Goal: Task Accomplishment & Management: Manage account settings

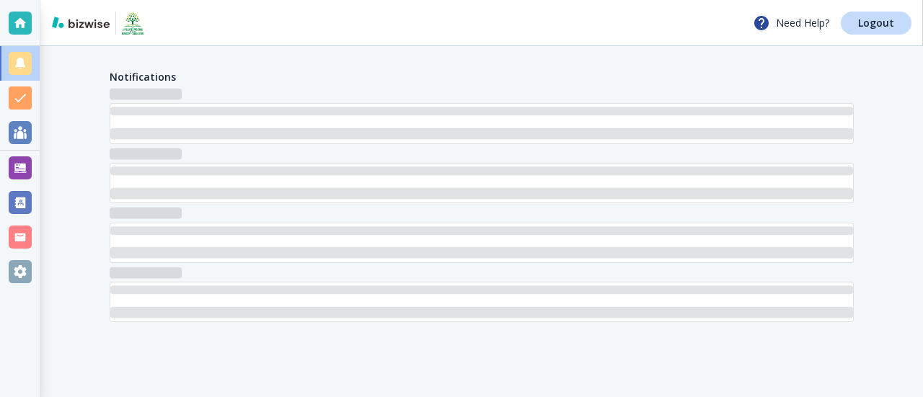
click at [92, 123] on div "Notifications" at bounding box center [481, 195] width 883 height 299
click at [28, 268] on div at bounding box center [20, 271] width 23 height 23
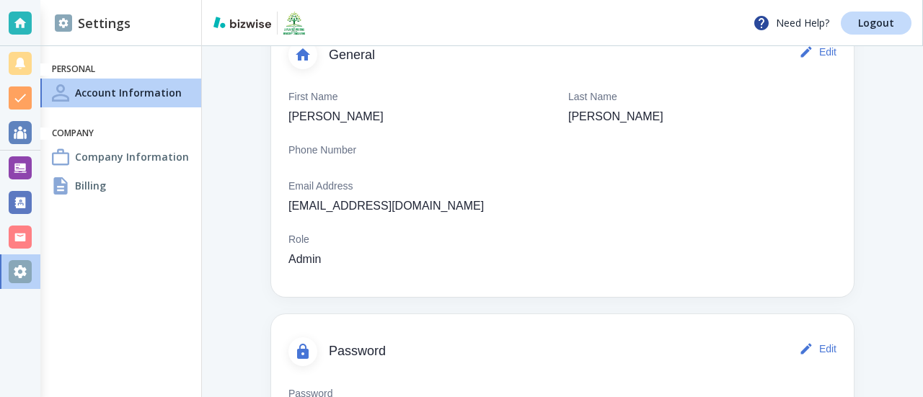
scroll to position [45, 0]
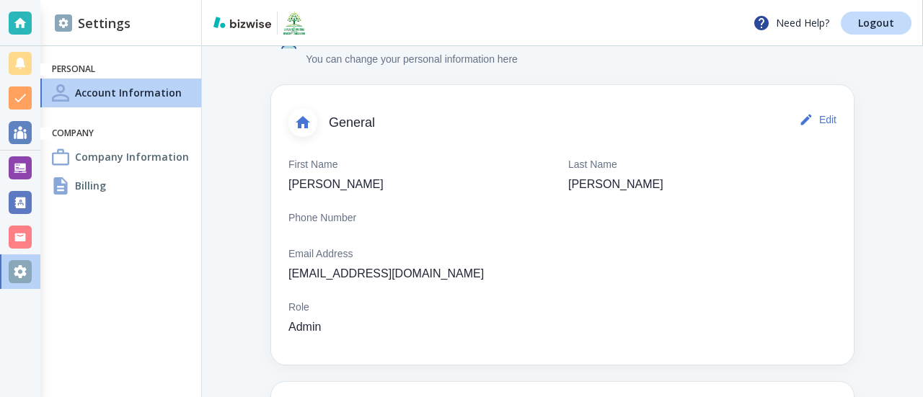
click at [85, 194] on div "Billing" at bounding box center [120, 186] width 161 height 29
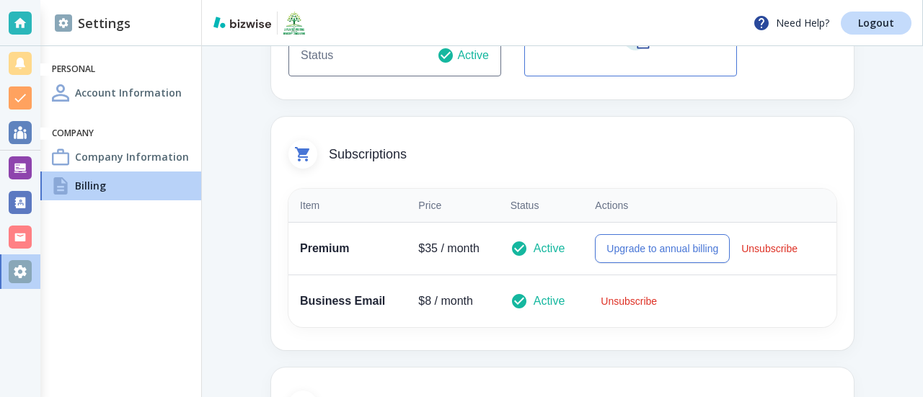
scroll to position [288, 0]
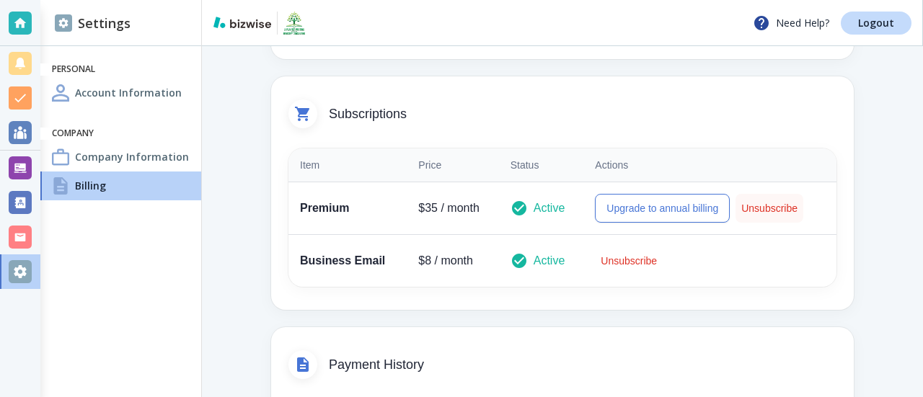
click at [752, 207] on button "Unsubscribe" at bounding box center [770, 208] width 68 height 29
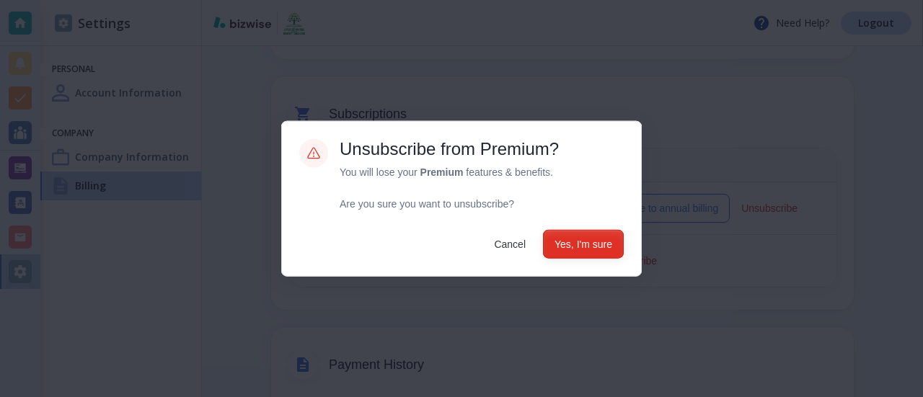
click at [574, 247] on button "Yes, I'm sure" at bounding box center [583, 244] width 81 height 29
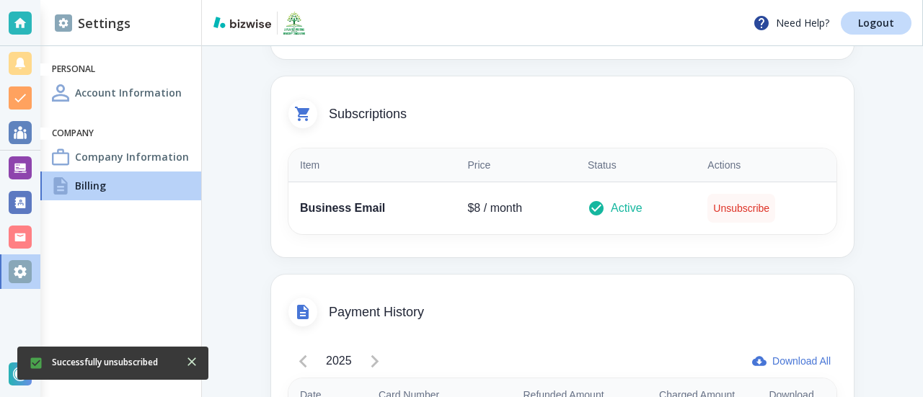
click at [719, 210] on button "Unsubscribe" at bounding box center [742, 208] width 68 height 29
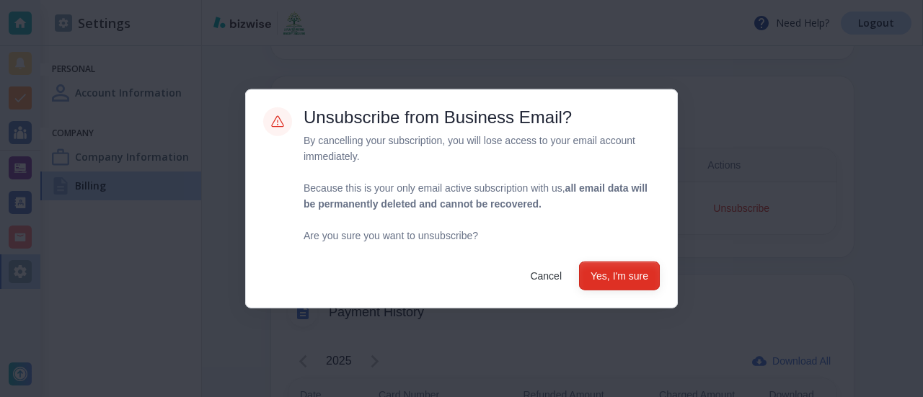
click at [617, 281] on button "Yes, I'm sure" at bounding box center [619, 276] width 81 height 29
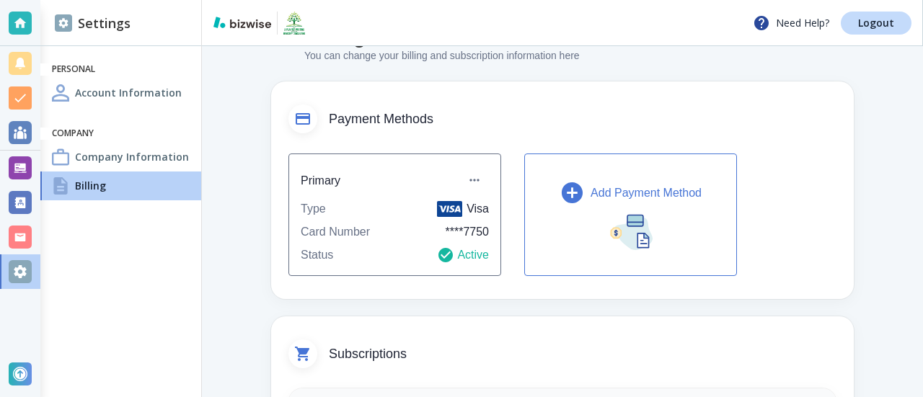
scroll to position [31, 0]
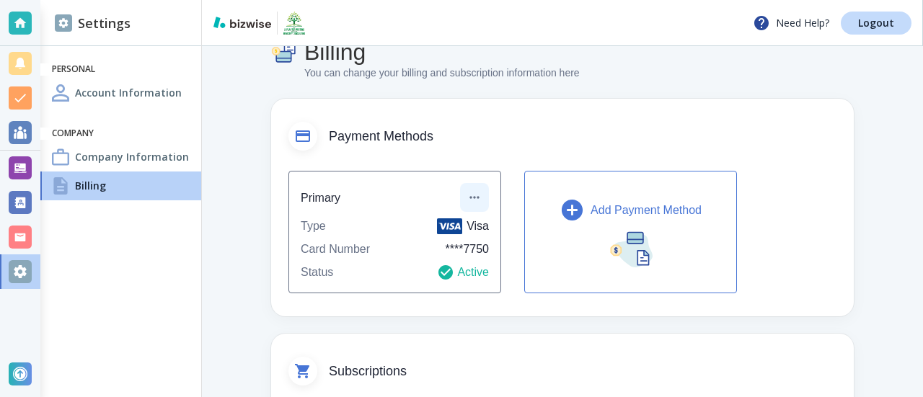
click at [474, 199] on icon "button" at bounding box center [474, 197] width 14 height 14
click at [489, 226] on li "Edit payment method" at bounding box center [527, 230] width 120 height 23
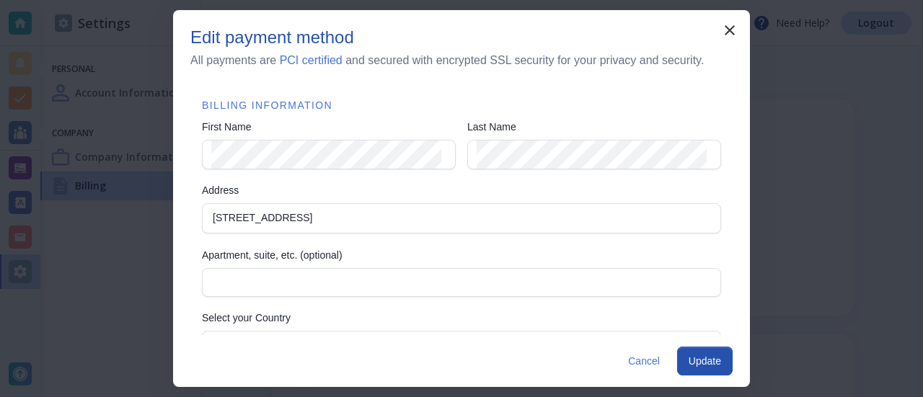
scroll to position [216, 0]
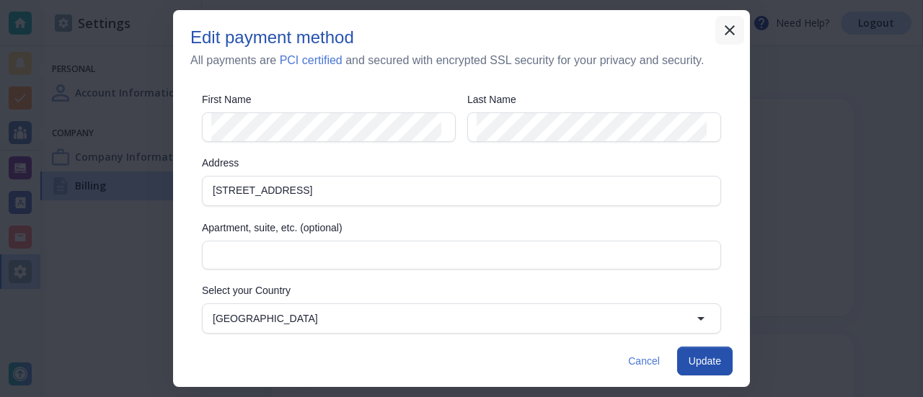
click at [728, 33] on icon "button" at bounding box center [729, 30] width 17 height 17
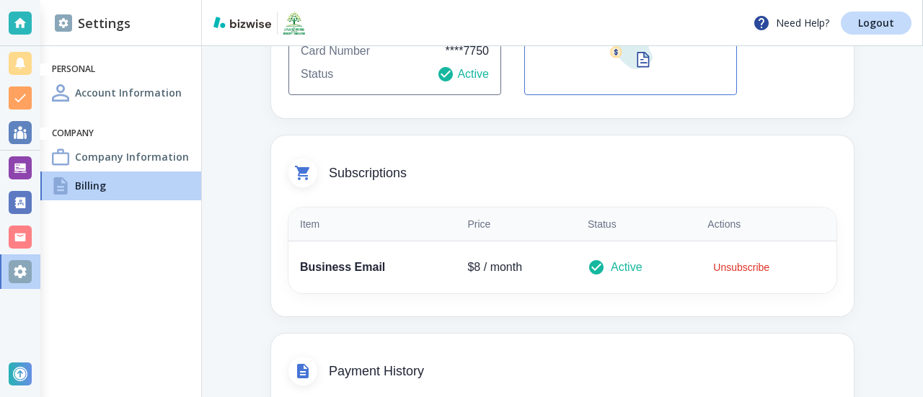
scroll to position [247, 0]
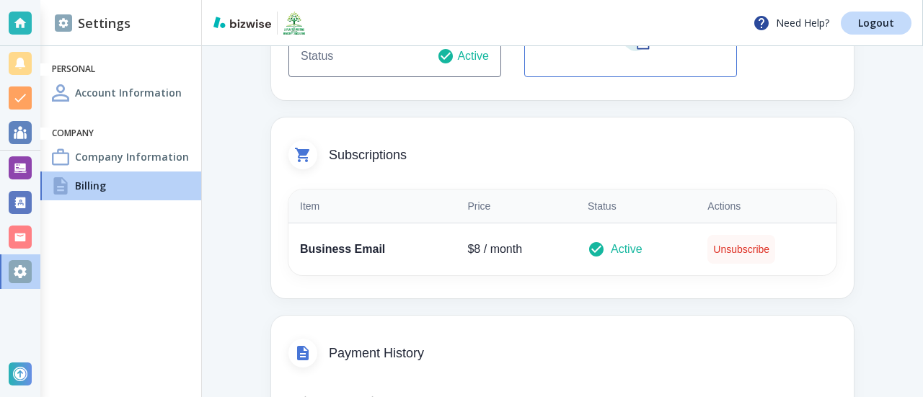
click at [708, 251] on button "Unsubscribe" at bounding box center [742, 249] width 68 height 29
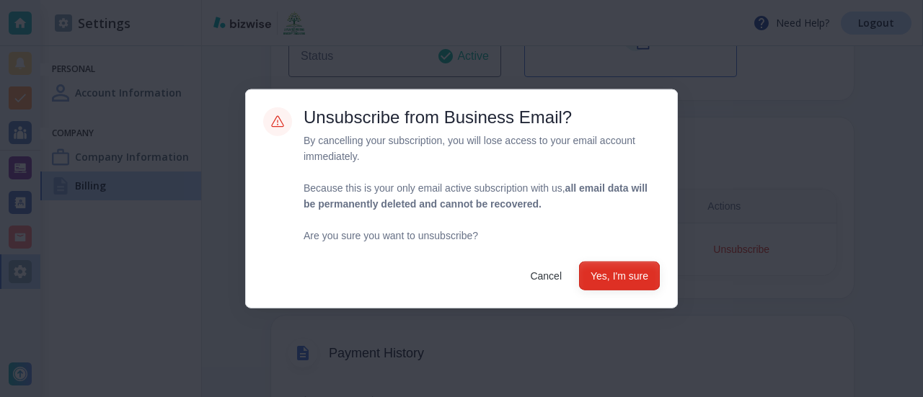
click at [615, 276] on button "Yes, I'm sure" at bounding box center [619, 276] width 81 height 29
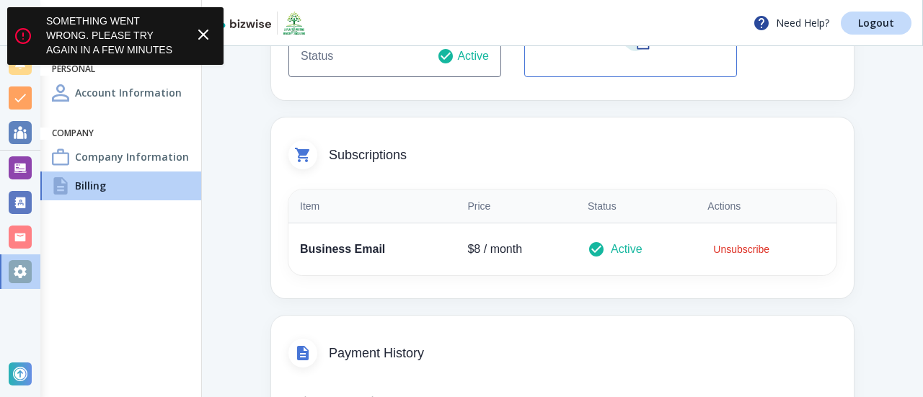
click at [206, 41] on icon at bounding box center [203, 34] width 17 height 17
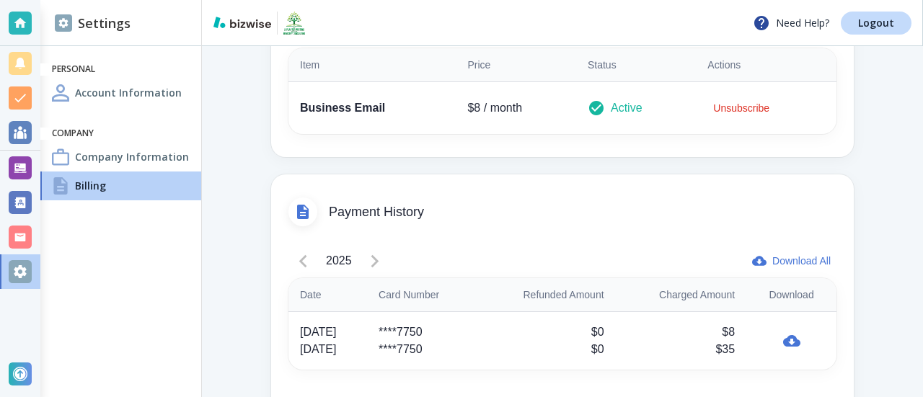
scroll to position [433, 0]
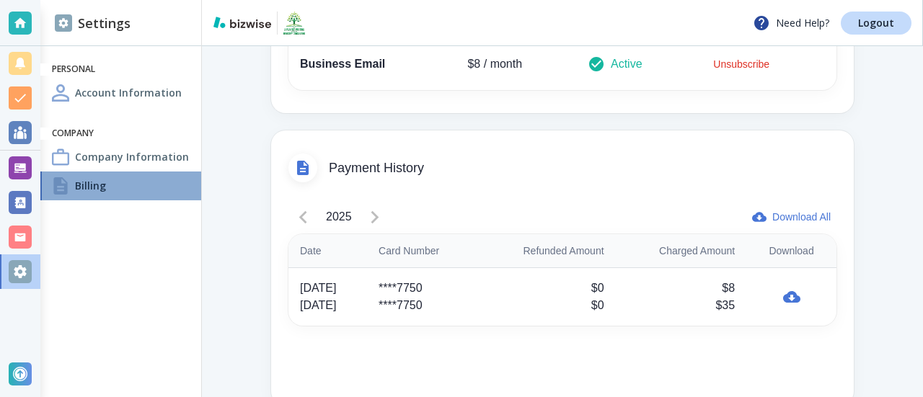
click at [98, 185] on h4 "Billing" at bounding box center [90, 185] width 31 height 15
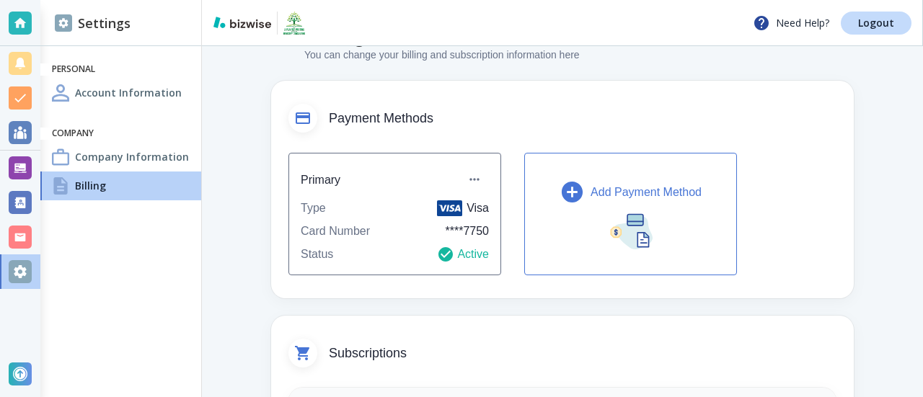
scroll to position [72, 0]
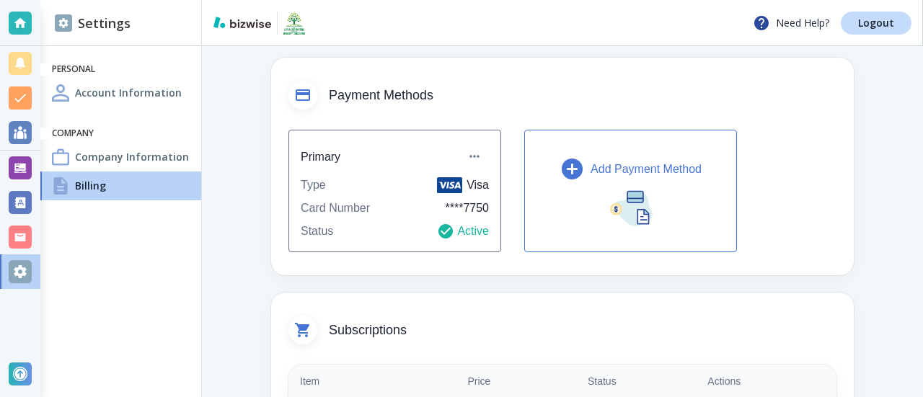
click at [140, 164] on h4 "Company Information" at bounding box center [132, 156] width 114 height 15
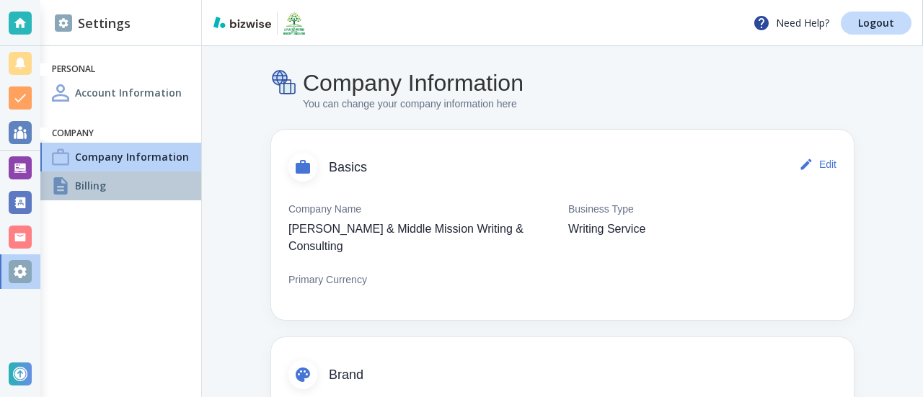
click at [72, 184] on div "Billing" at bounding box center [120, 186] width 161 height 29
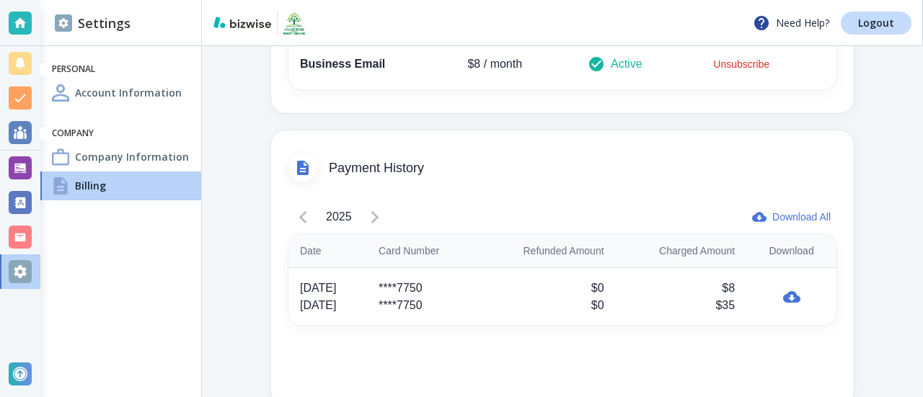
scroll to position [361, 0]
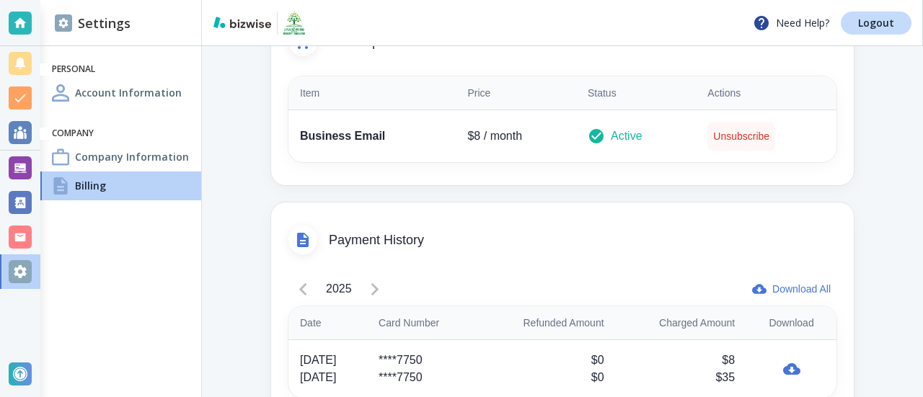
click at [716, 136] on button "Unsubscribe" at bounding box center [742, 136] width 68 height 29
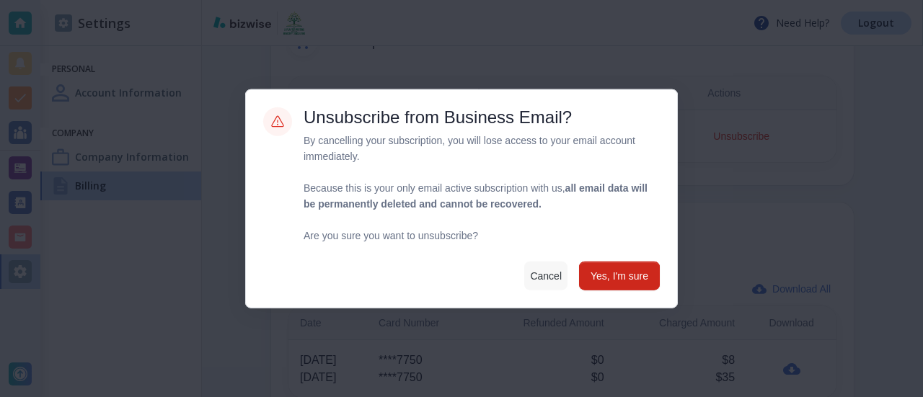
click at [537, 280] on button "Cancel" at bounding box center [545, 276] width 43 height 29
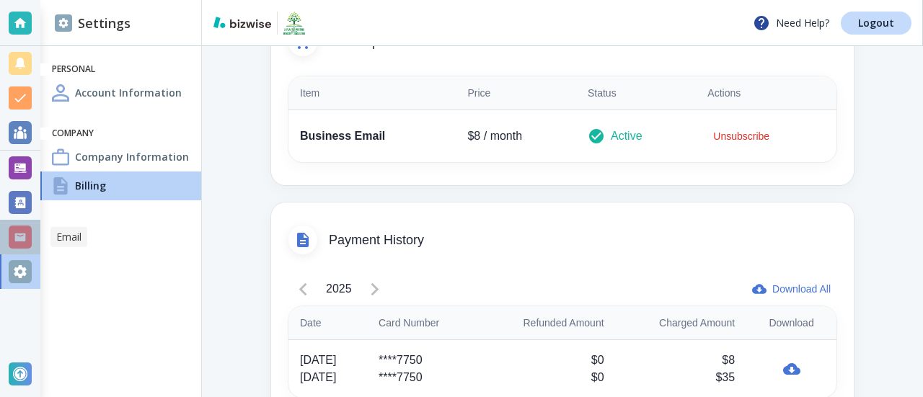
click at [12, 234] on div at bounding box center [20, 237] width 23 height 23
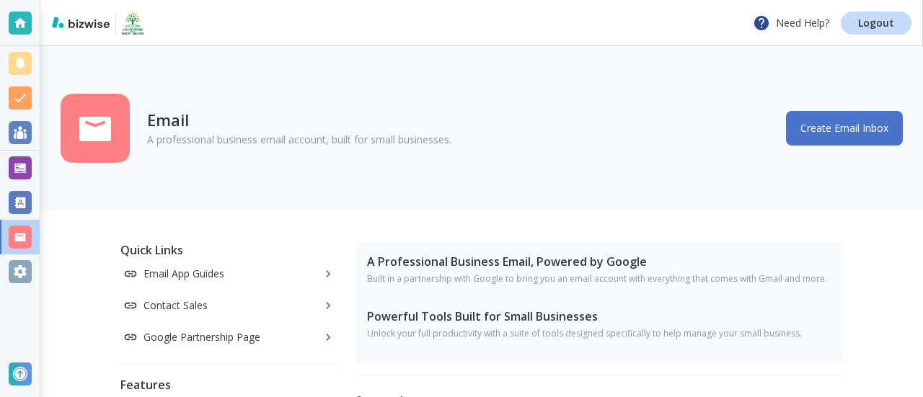
click at [837, 133] on button "Create Email Inbox" at bounding box center [844, 128] width 117 height 35
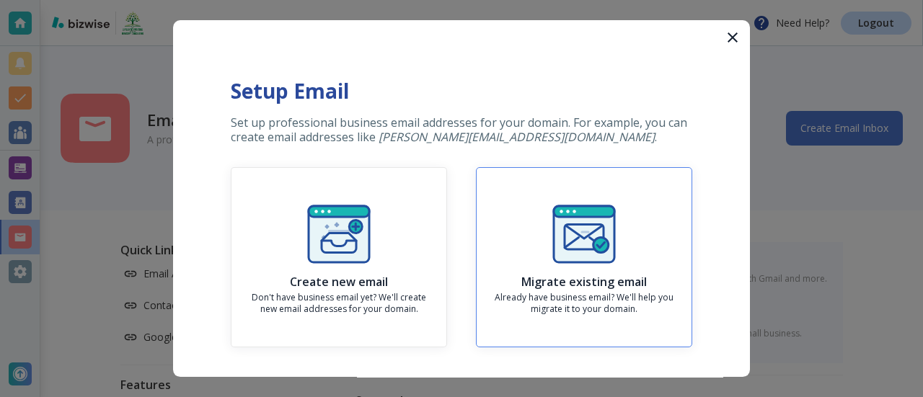
click at [586, 240] on img "button" at bounding box center [584, 234] width 69 height 69
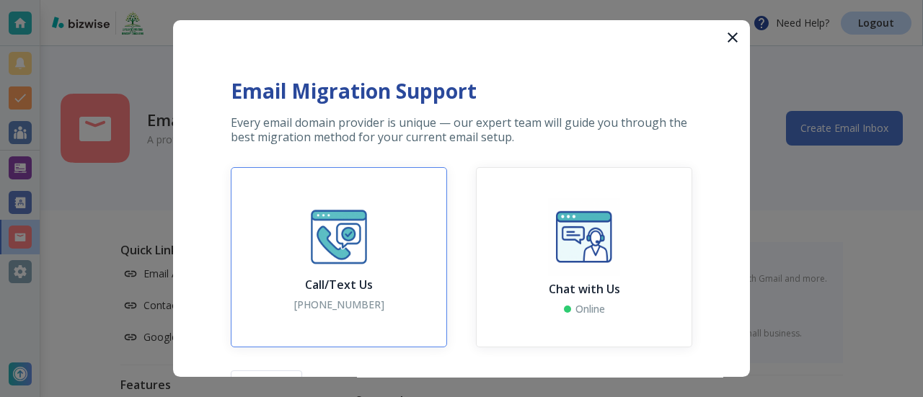
click at [348, 230] on img "button" at bounding box center [338, 237] width 69 height 69
click at [712, 75] on div "Email Migration Support Every email domain provider is unique — our expert team…" at bounding box center [461, 222] width 577 height 405
click at [724, 42] on icon "button" at bounding box center [732, 37] width 17 height 17
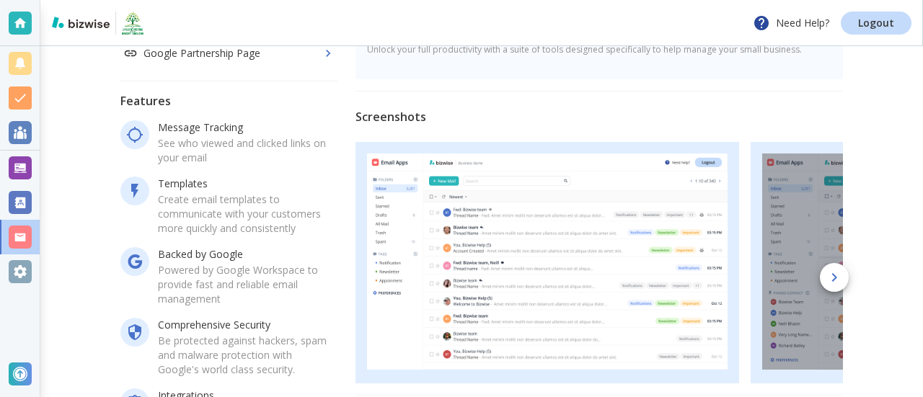
scroll to position [288, 0]
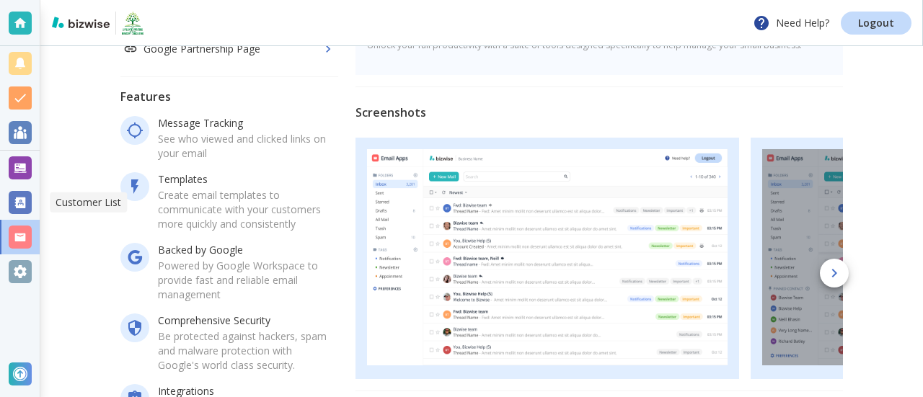
click at [20, 206] on div at bounding box center [20, 202] width 23 height 23
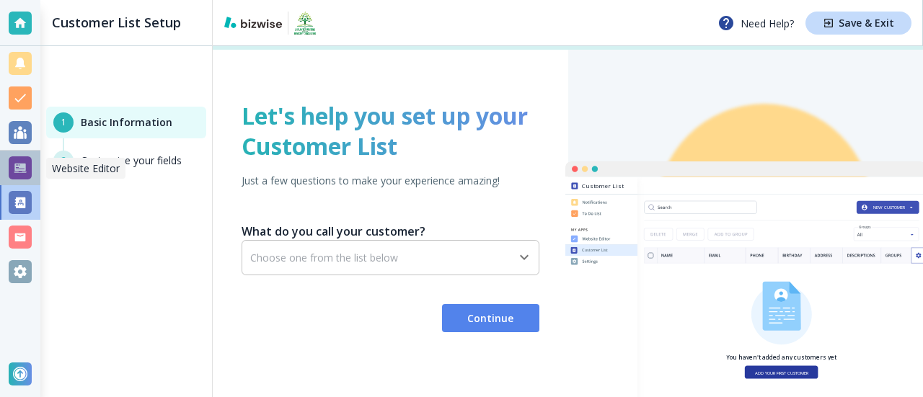
click at [19, 166] on div at bounding box center [20, 168] width 23 height 23
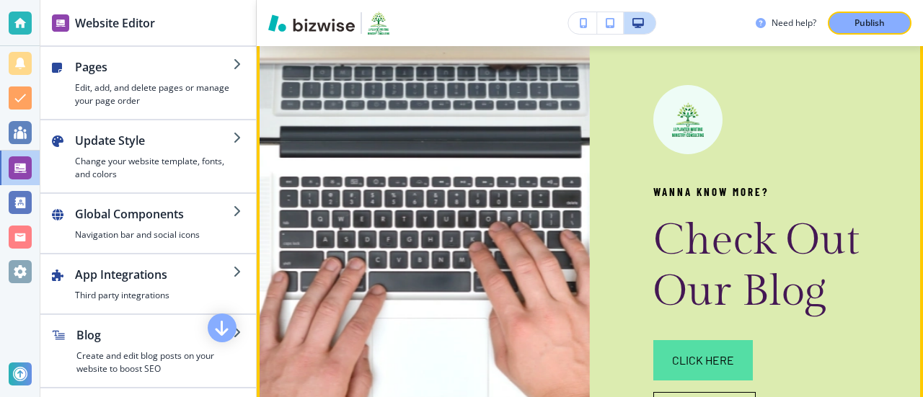
scroll to position [144, 0]
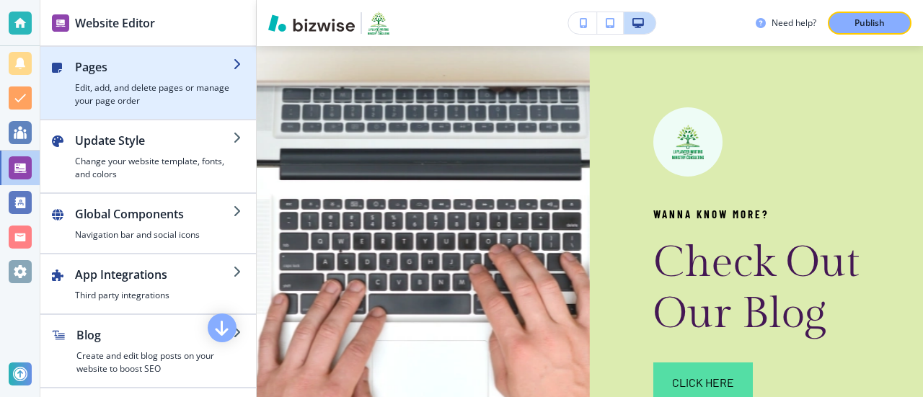
click at [154, 87] on h4 "Edit, add, and delete pages or manage your page order" at bounding box center [154, 95] width 158 height 26
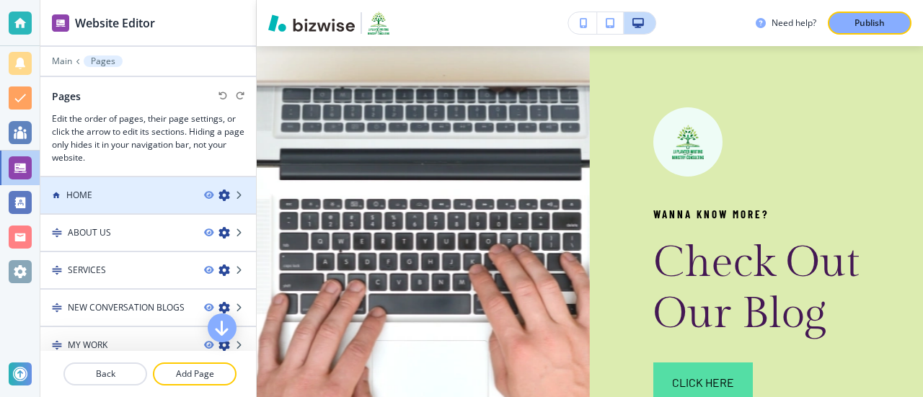
click at [139, 182] on div at bounding box center [148, 183] width 216 height 12
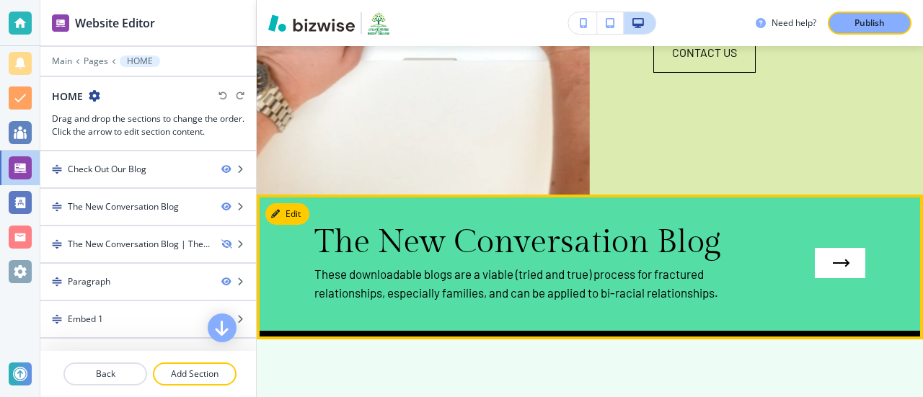
scroll to position [505, 0]
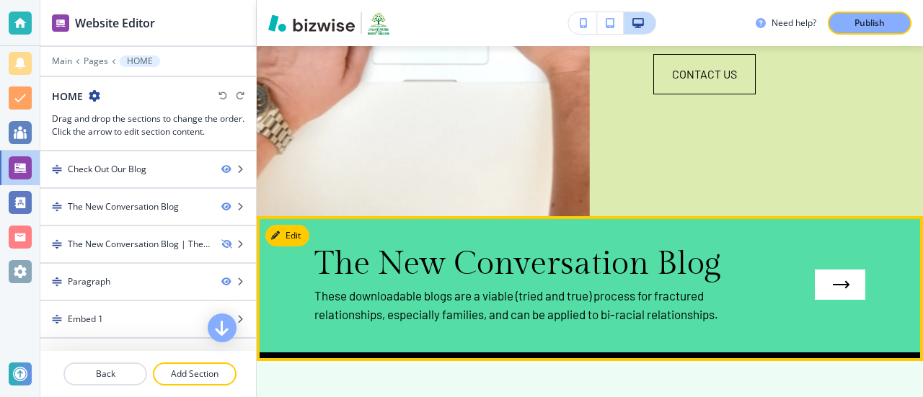
click at [449, 253] on p "The New Conversation Blog" at bounding box center [545, 264] width 462 height 38
click at [286, 239] on button "Edit This Section" at bounding box center [313, 236] width 97 height 22
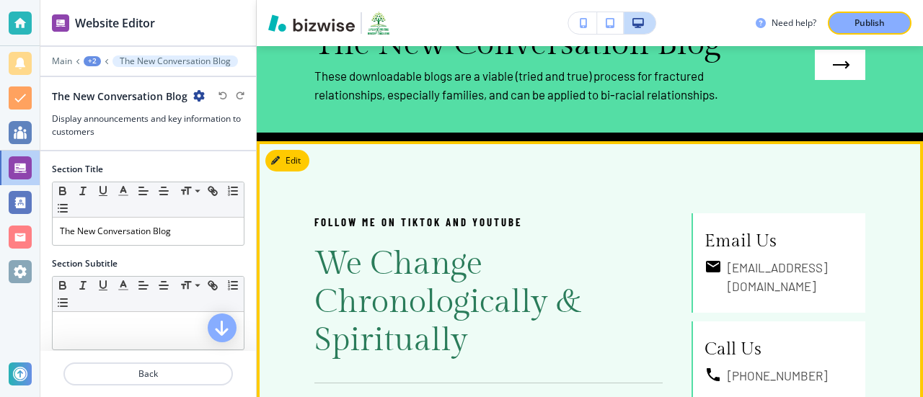
scroll to position [747, 0]
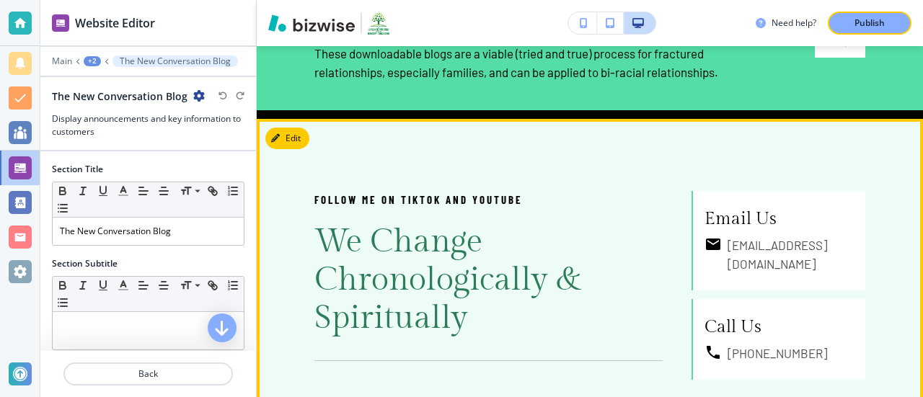
click at [450, 270] on span "We Change Chronologically & Spiritually" at bounding box center [451, 280] width 275 height 115
click at [483, 226] on span "We Change Chronologically & Spiritually" at bounding box center [451, 280] width 275 height 115
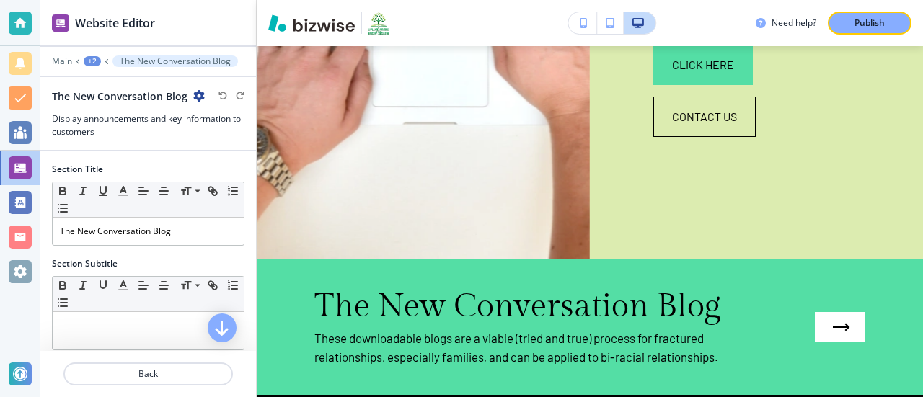
scroll to position [459, 0]
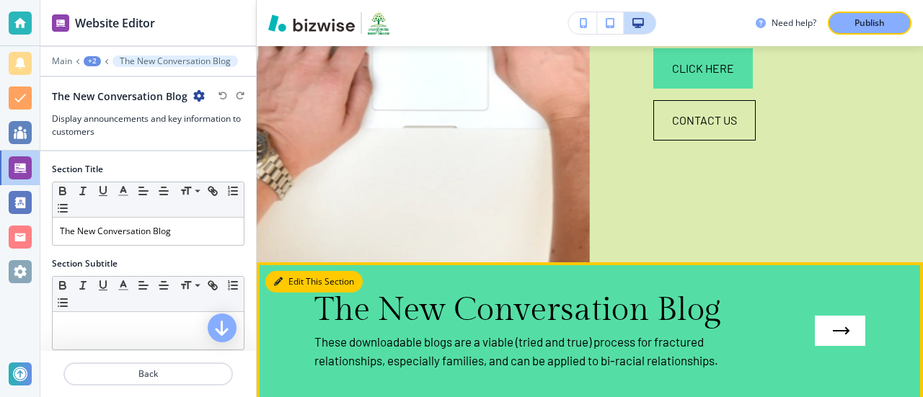
click at [298, 283] on button "Edit This Section" at bounding box center [313, 282] width 97 height 22
click at [313, 278] on button "Edit This Section" at bounding box center [313, 282] width 97 height 22
click at [293, 282] on button "Edit This Section" at bounding box center [313, 282] width 97 height 22
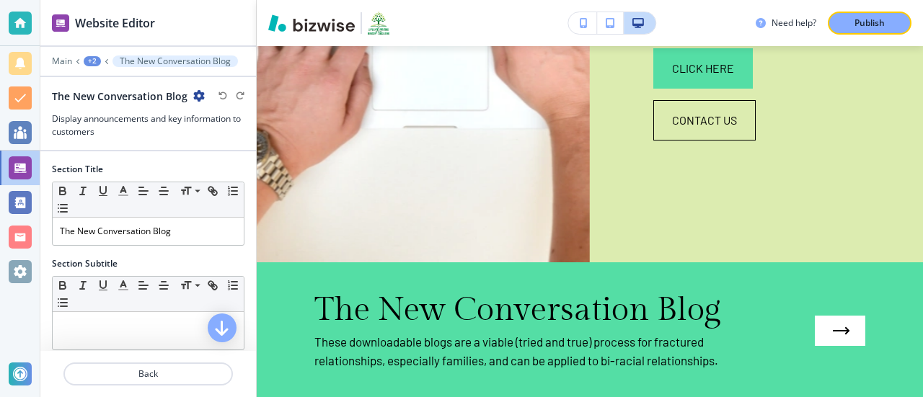
click at [381, 306] on p "The New Conversation Blog" at bounding box center [545, 310] width 462 height 38
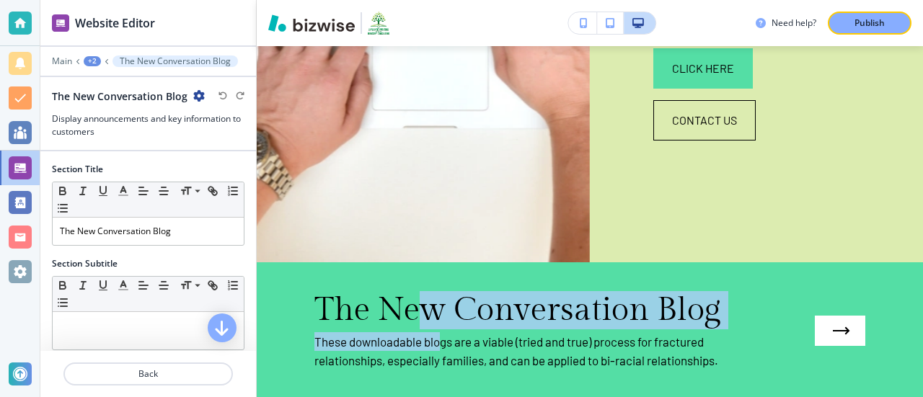
click at [441, 330] on div "The New Conversation Blog These downloadable blogs are a viable (tried and true…" at bounding box center [545, 330] width 462 height 79
click at [449, 320] on p "The New Conversation Blog" at bounding box center [545, 310] width 462 height 38
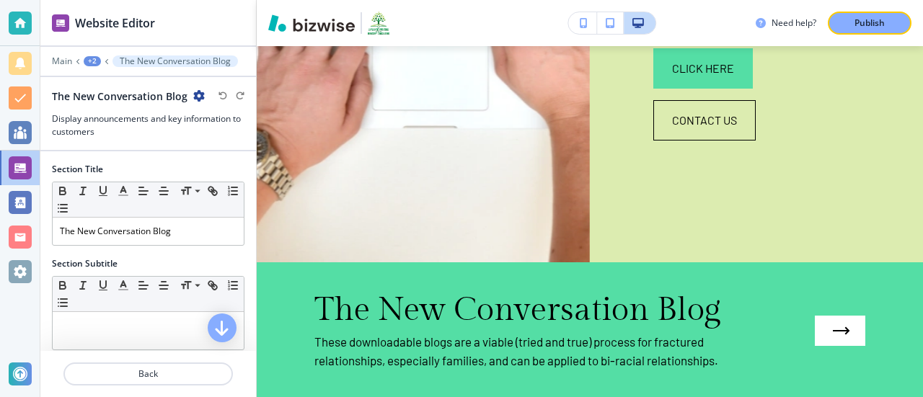
click at [451, 303] on p "The New Conversation Blog" at bounding box center [545, 310] width 462 height 38
click at [483, 299] on p "The New Conversation Blog" at bounding box center [545, 310] width 462 height 38
click at [485, 302] on p "The New Conversation Blog" at bounding box center [545, 310] width 462 height 38
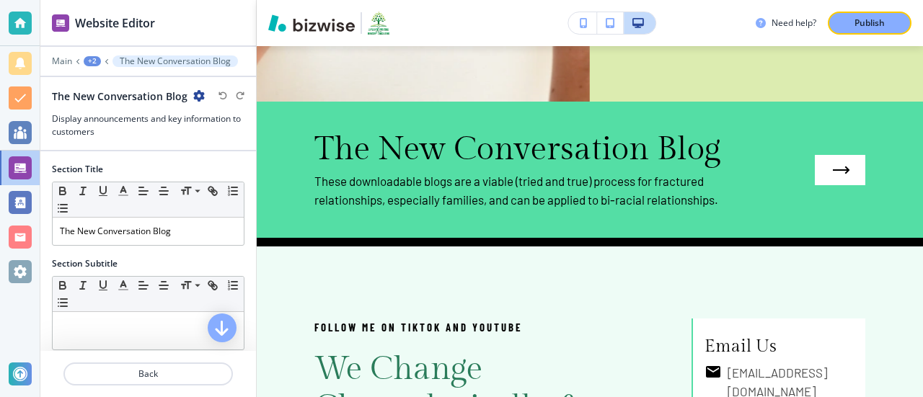
scroll to position [675, 0]
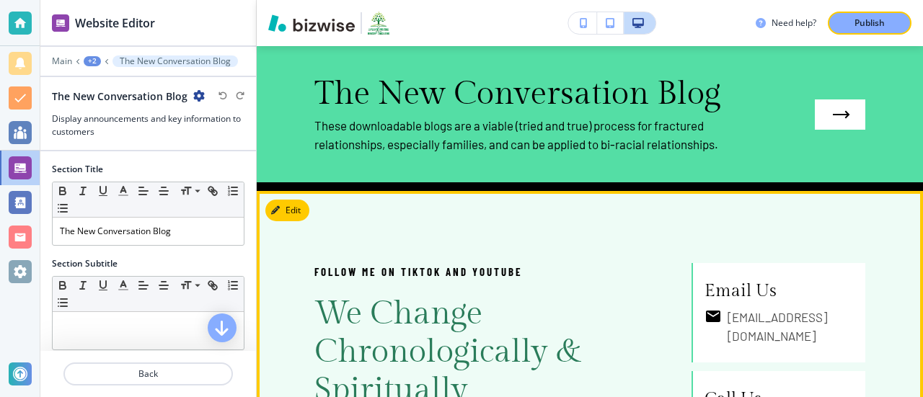
click at [501, 271] on p "Follow Me On TikTok and YouTube" at bounding box center [488, 271] width 348 height 17
click at [302, 218] on button "Edit This Section" at bounding box center [313, 211] width 97 height 22
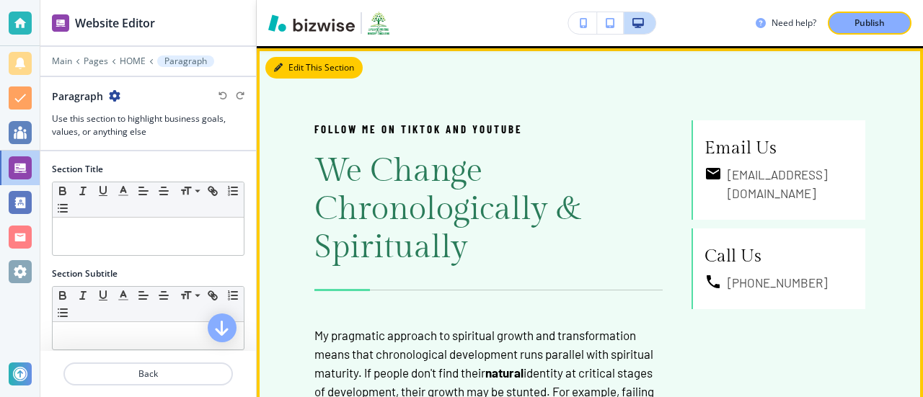
scroll to position [820, 0]
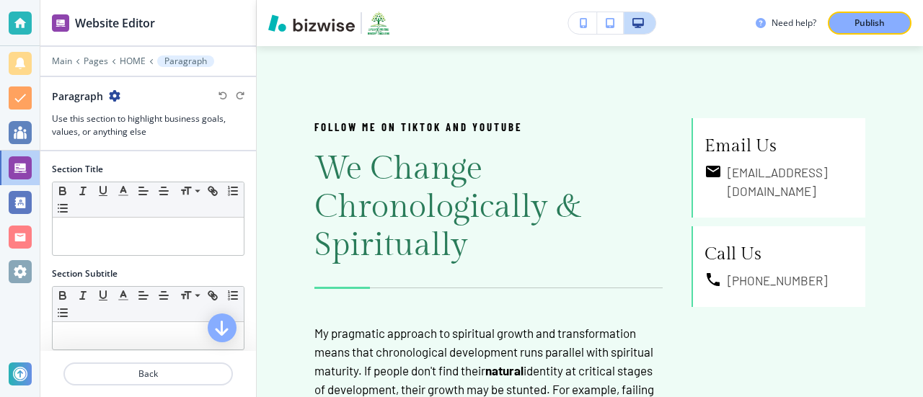
click at [361, 250] on span "We Change Chronologically & Spiritually" at bounding box center [451, 207] width 275 height 115
click at [462, 350] on p "My pragmatic approach to spiritual growth and transformation means that chronol…" at bounding box center [488, 380] width 348 height 113
click at [578, 203] on span "We Change Chronologically & Spiritually" at bounding box center [451, 207] width 275 height 115
click at [24, 127] on div at bounding box center [20, 132] width 23 height 23
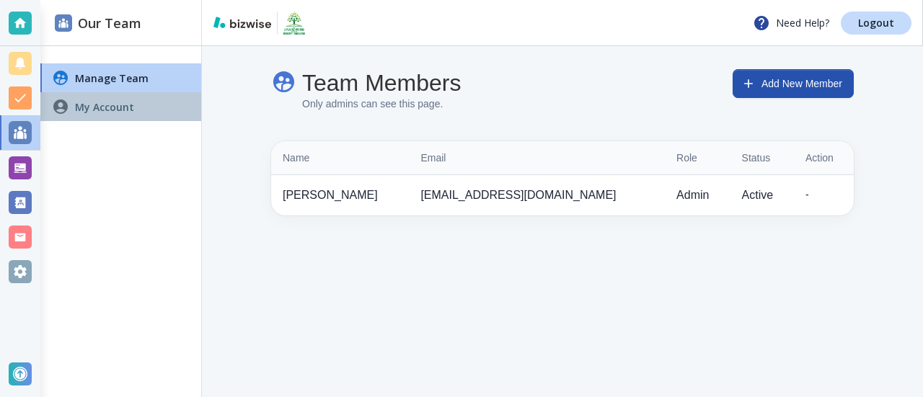
click at [108, 107] on h4 "My Account" at bounding box center [104, 107] width 59 height 15
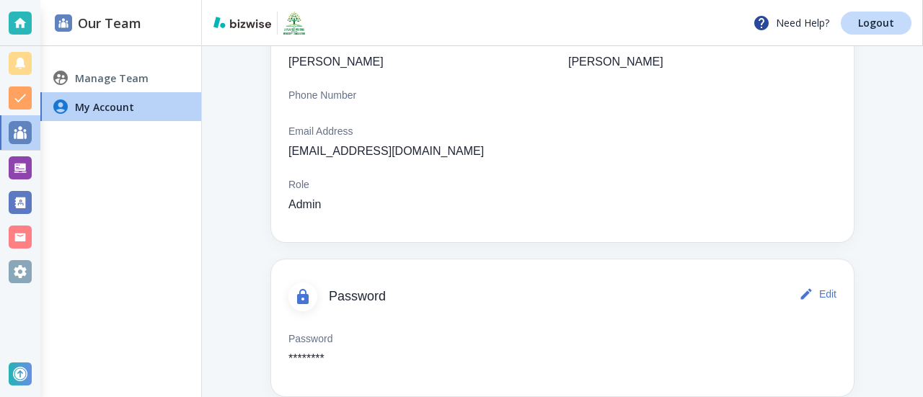
scroll to position [189, 0]
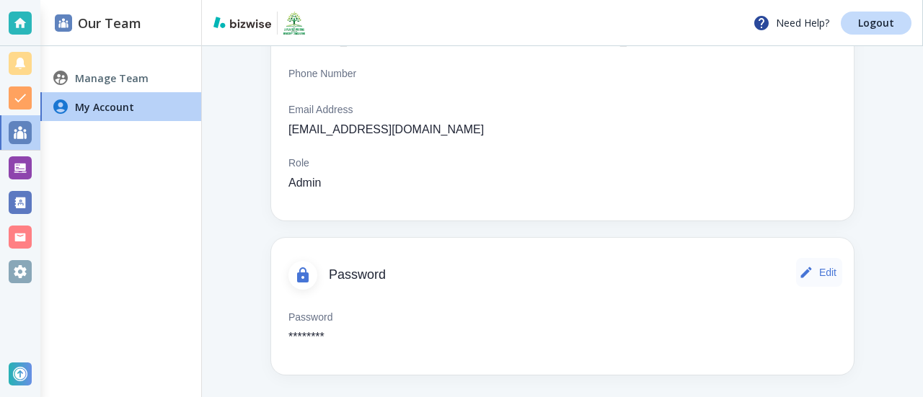
click at [799, 269] on icon "button" at bounding box center [806, 272] width 14 height 14
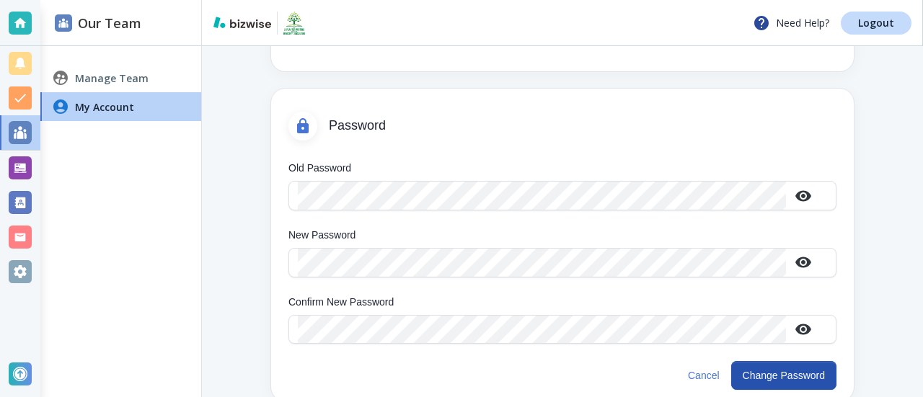
scroll to position [341, 0]
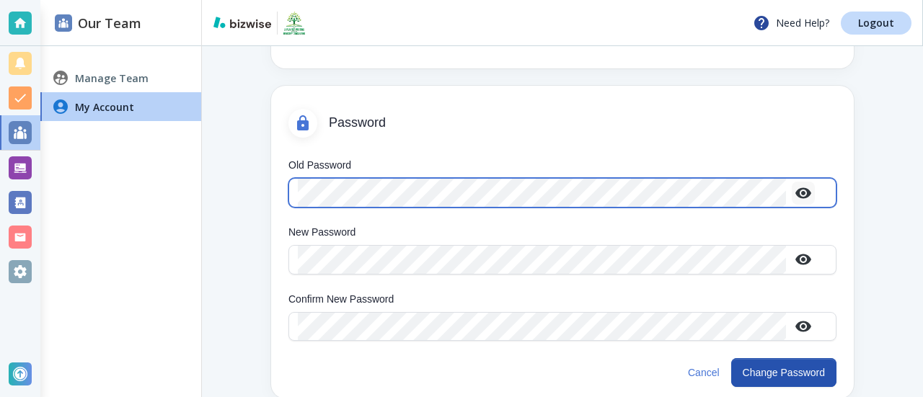
click at [800, 197] on icon "button" at bounding box center [804, 193] width 16 height 11
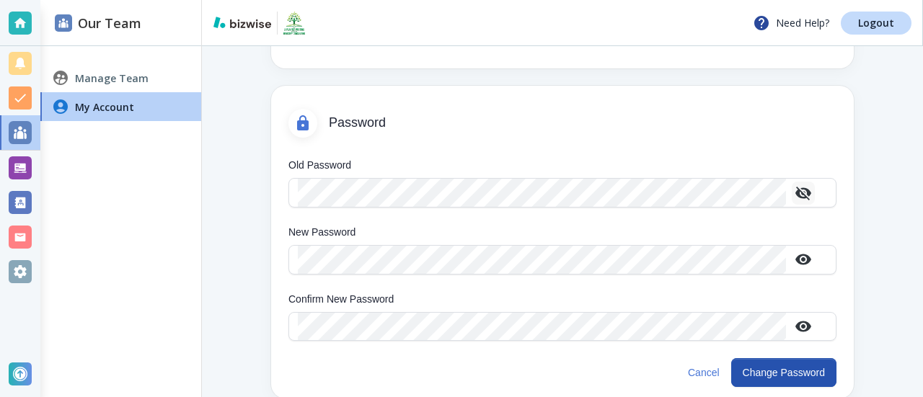
click at [754, 154] on div "Old Password Old Password New Password New Password Confirm New Password Confir…" at bounding box center [562, 248] width 583 height 209
